Goal: Task Accomplishment & Management: Manage account settings

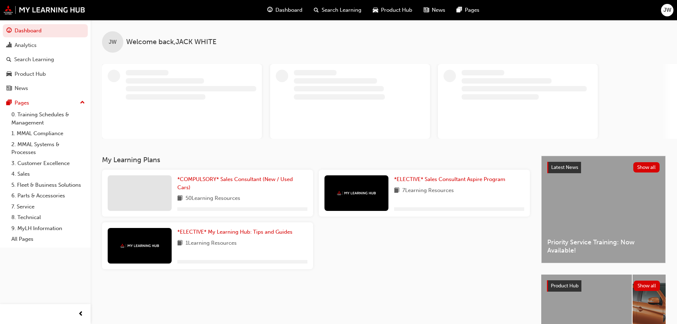
click at [664, 10] on span "JW" at bounding box center [667, 10] width 8 height 8
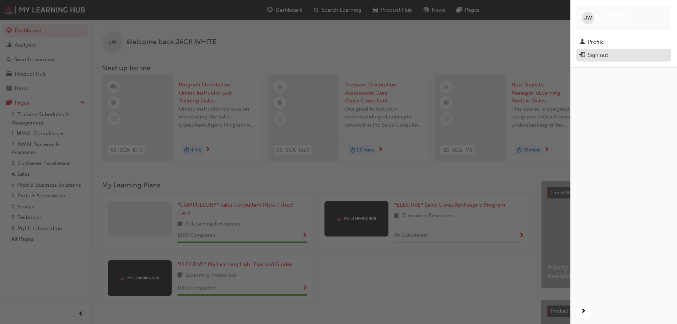
click at [593, 57] on div "Sign out" at bounding box center [598, 55] width 20 height 8
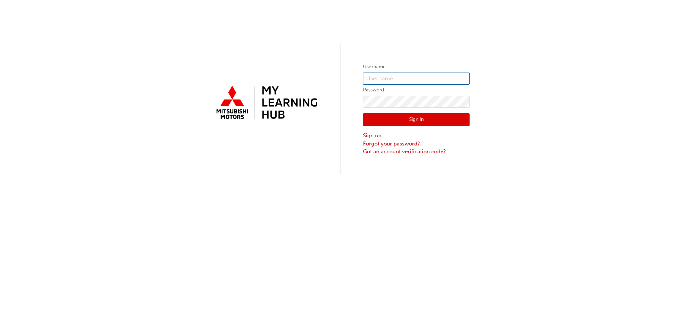
click at [405, 78] on input "text" at bounding box center [416, 78] width 107 height 12
paste input "0005965990"
type input "0005965990"
click at [415, 120] on button "Sign In" at bounding box center [416, 120] width 107 height 14
